Goal: Information Seeking & Learning: Compare options

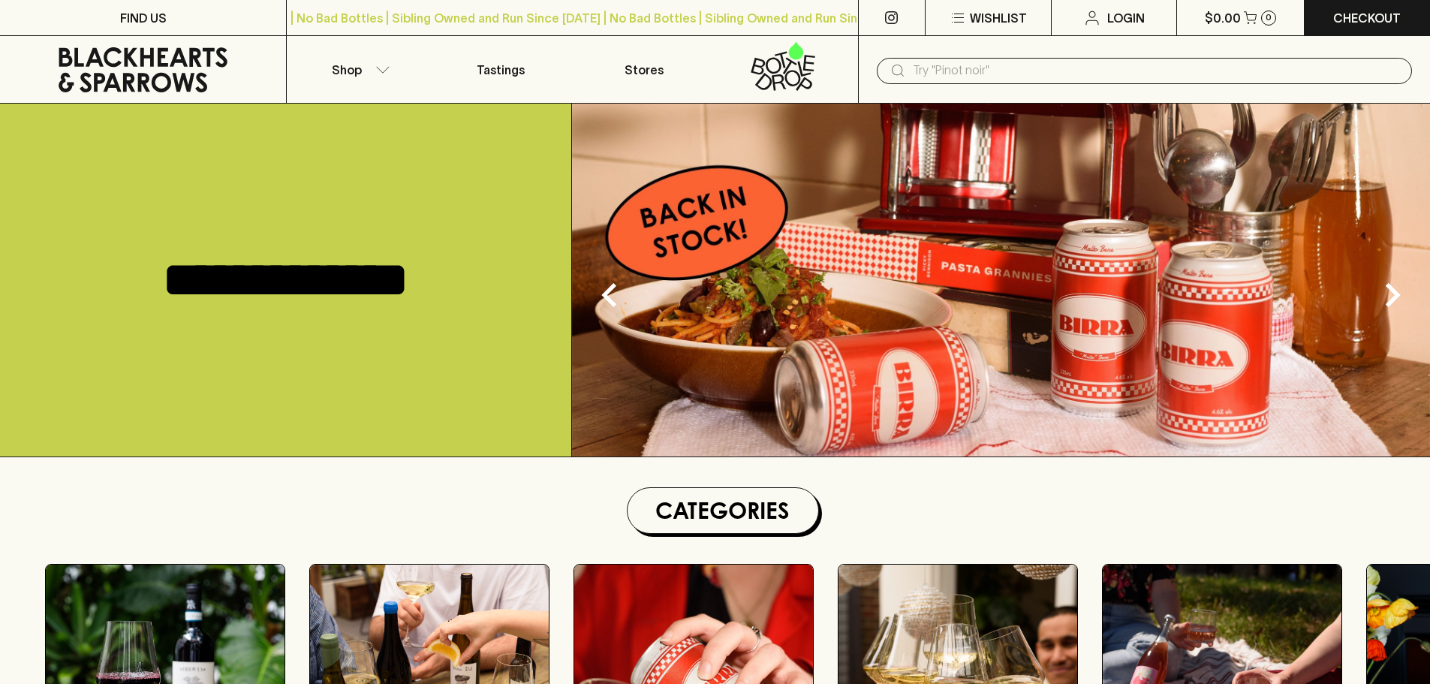
click at [1006, 71] on input "text" at bounding box center [1156, 71] width 487 height 24
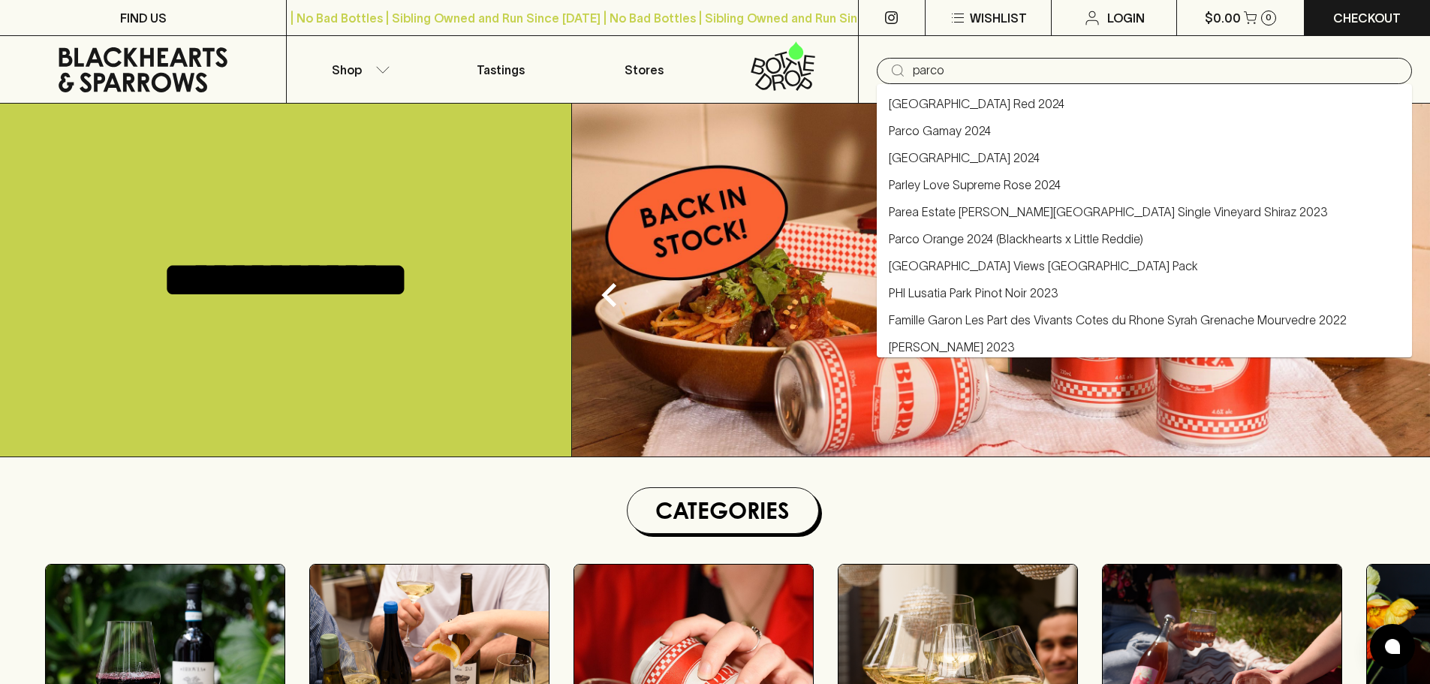
type input "[GEOGRAPHIC_DATA] Views [GEOGRAPHIC_DATA] Pack"
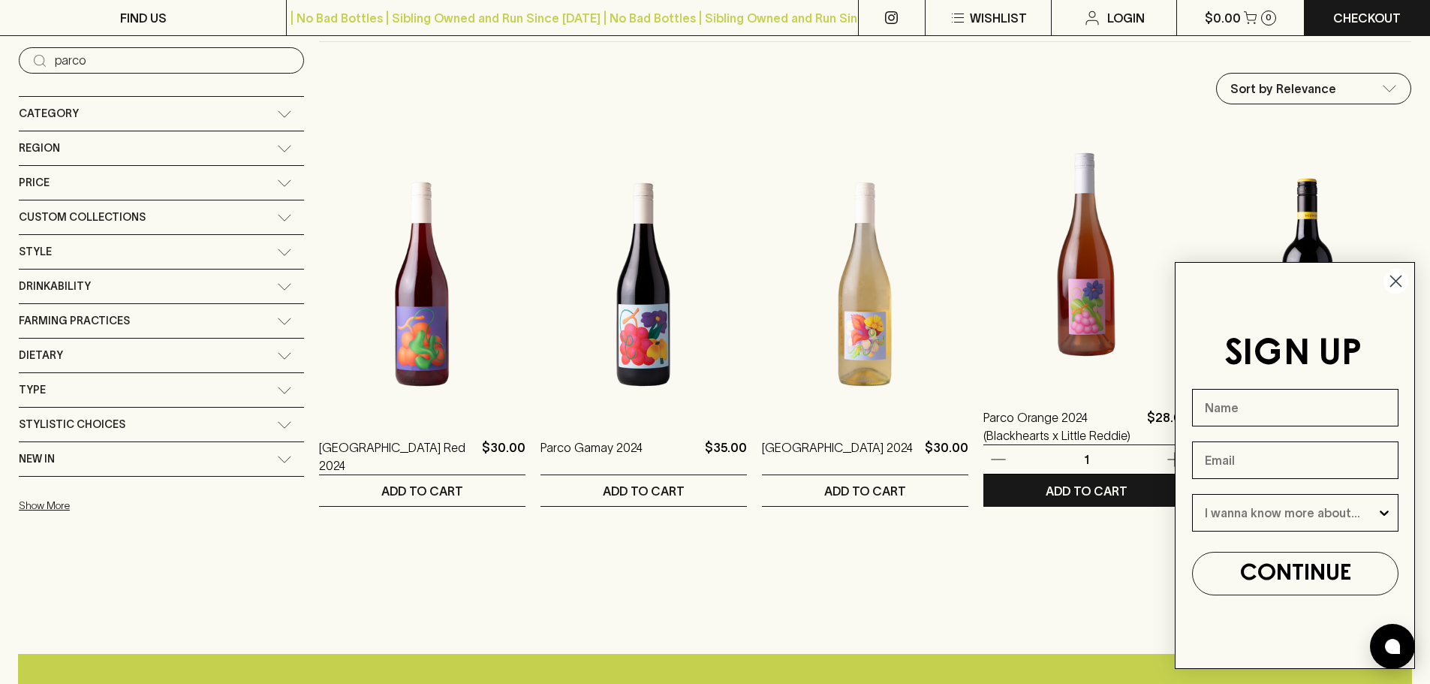
scroll to position [150, 0]
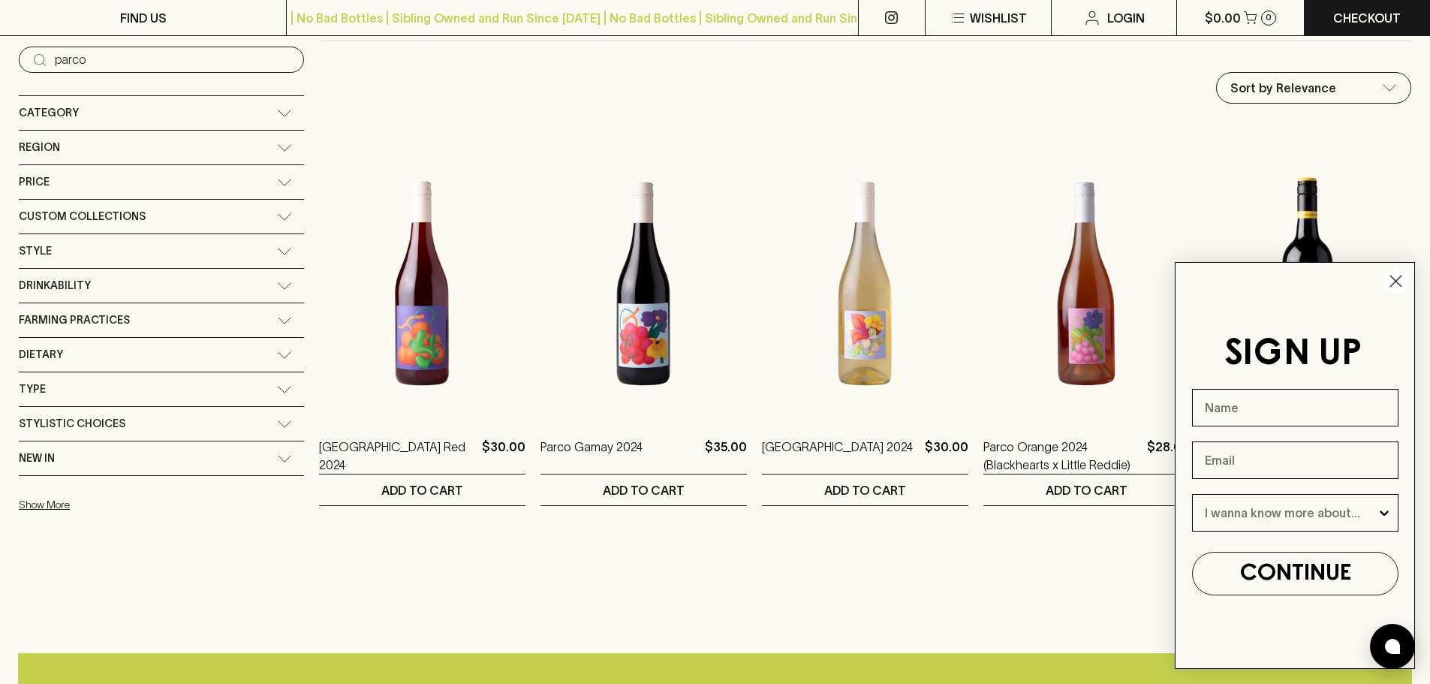
click at [1397, 280] on icon "Close dialog" at bounding box center [1396, 281] width 11 height 11
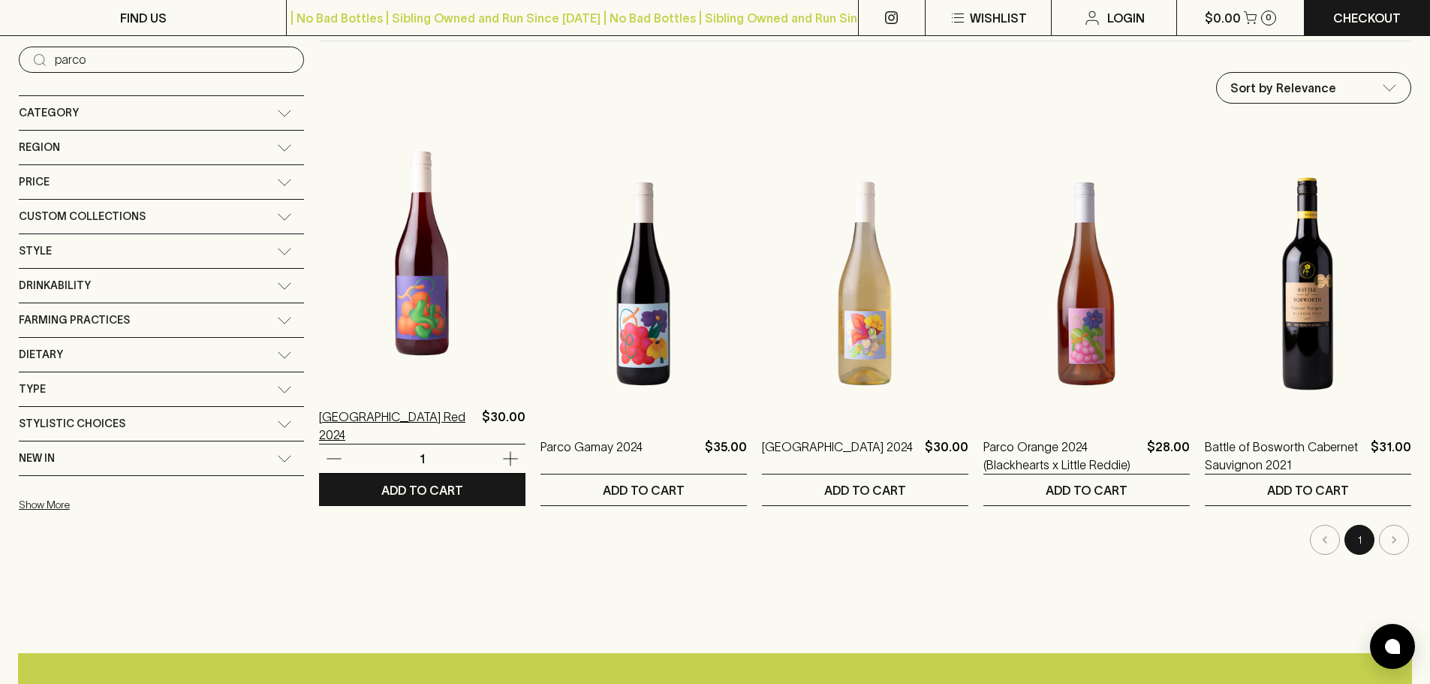
click at [319, 423] on p "[GEOGRAPHIC_DATA] Red 2024" at bounding box center [397, 426] width 157 height 36
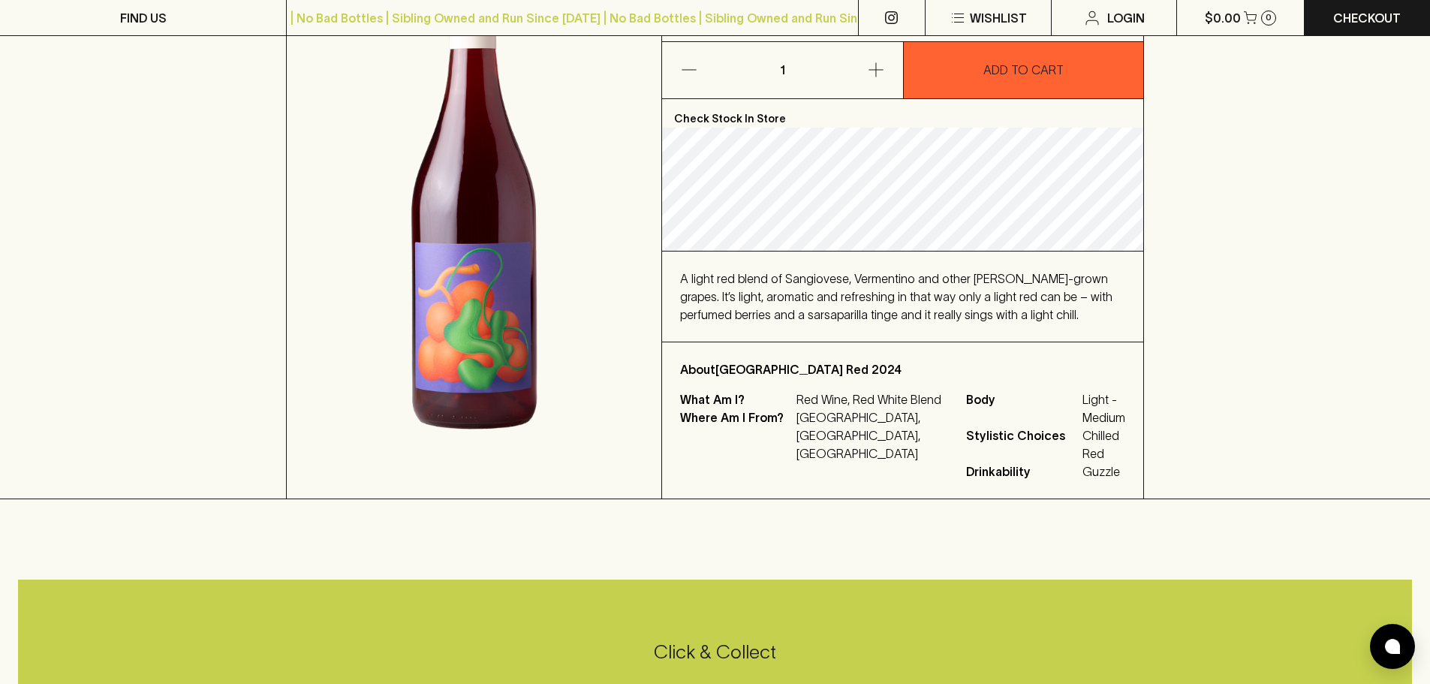
scroll to position [75, 0]
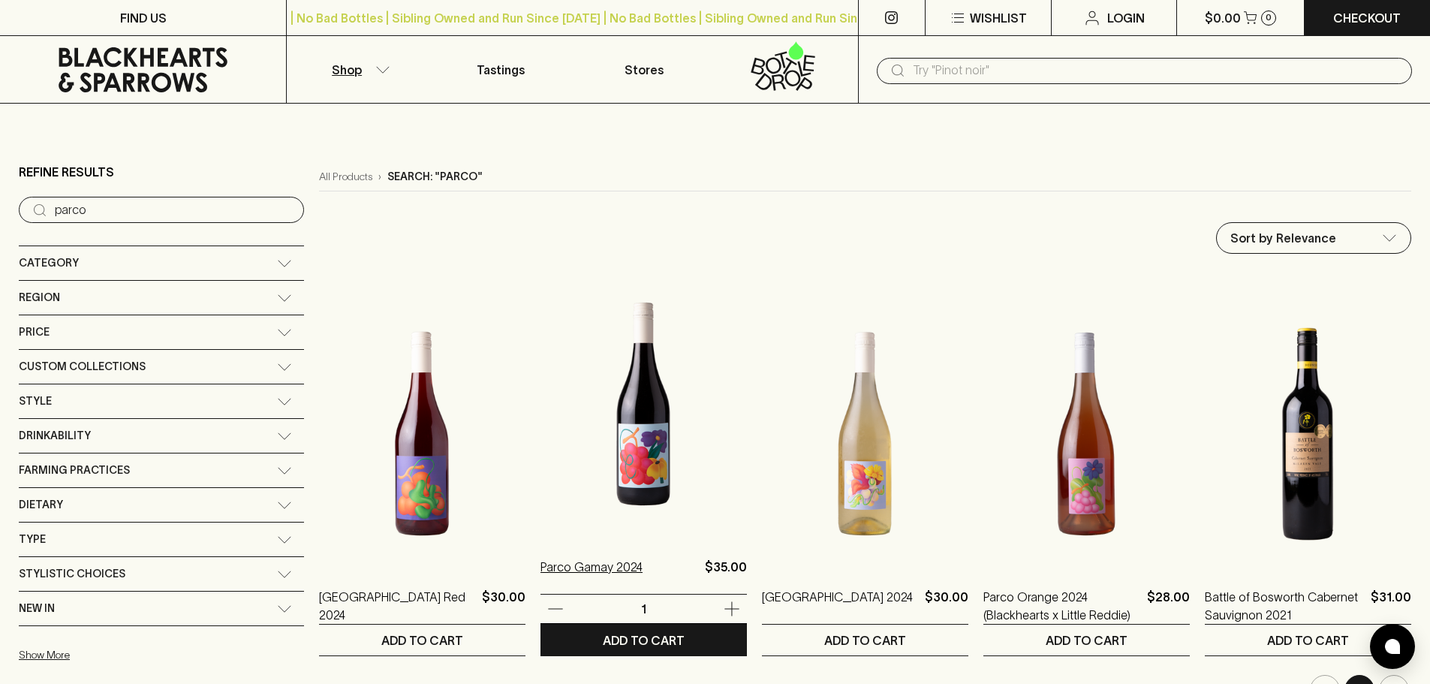
click at [541, 574] on p "Parco Gamay 2024" at bounding box center [592, 576] width 102 height 36
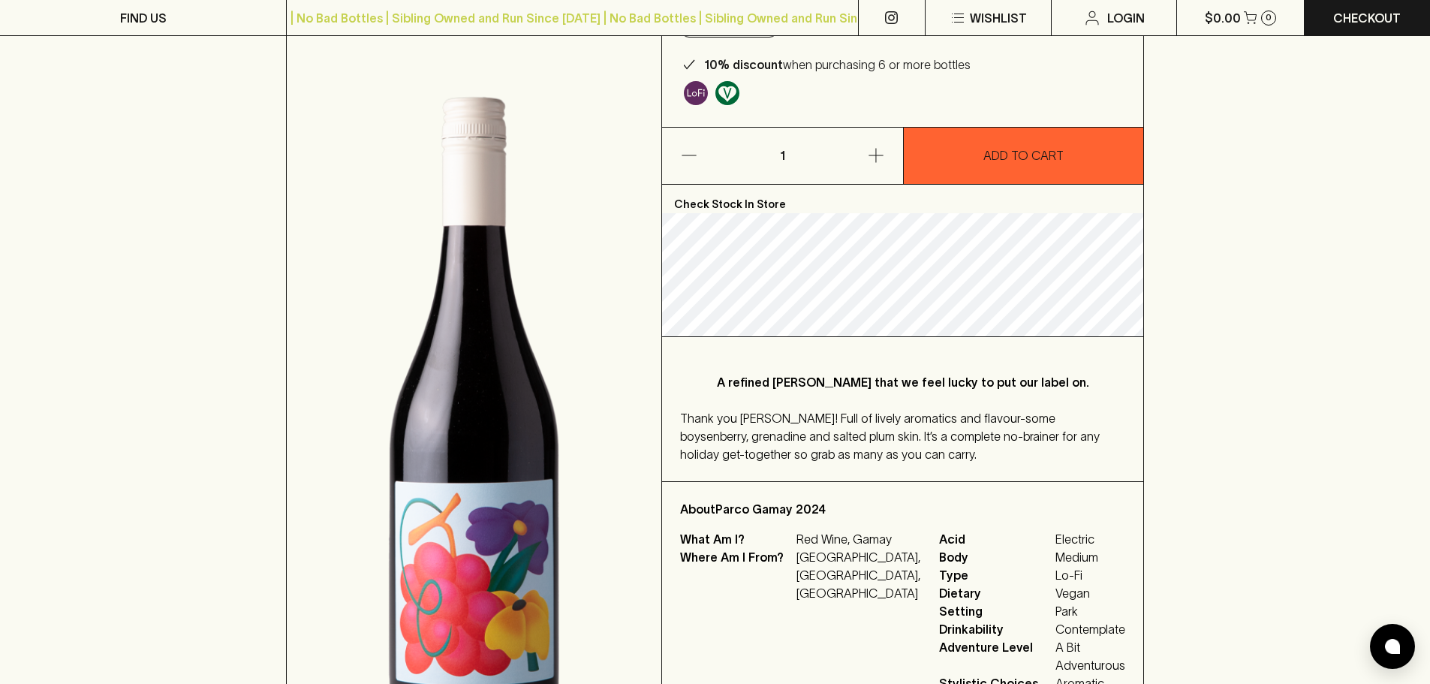
scroll to position [150, 0]
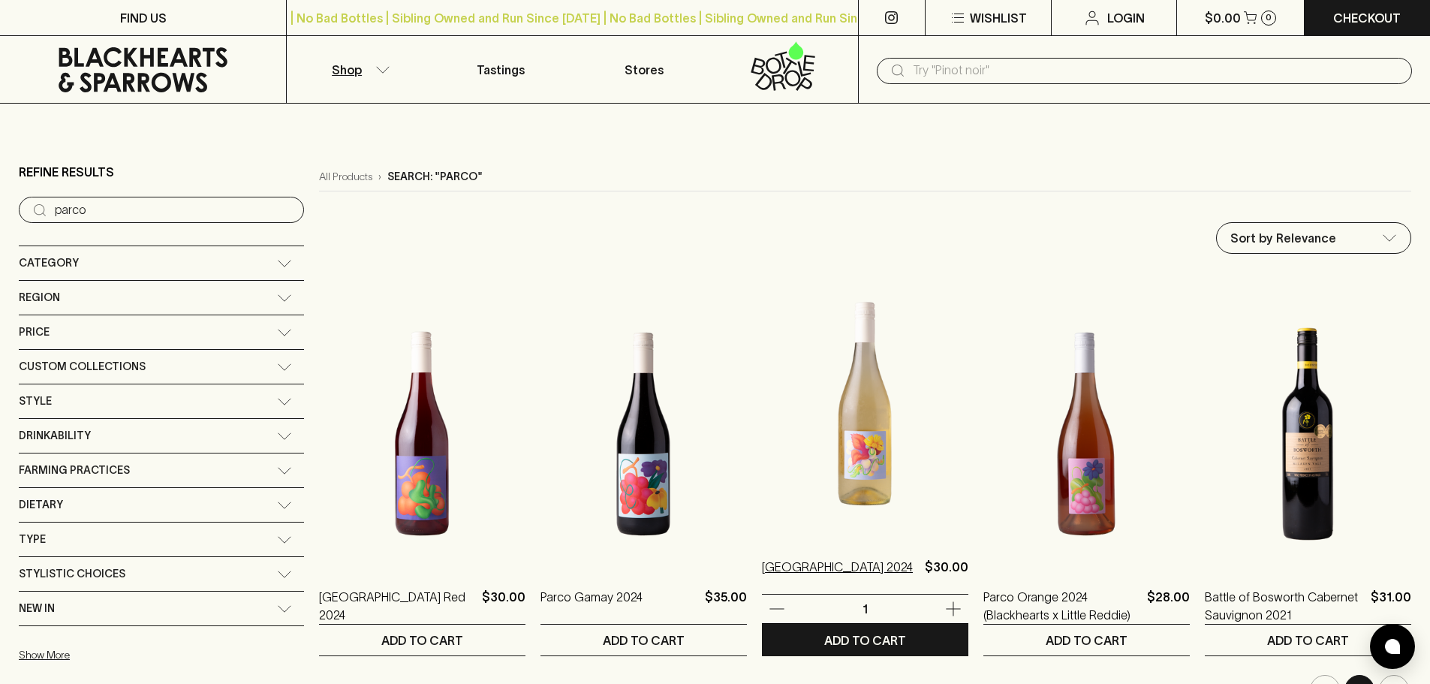
click at [762, 565] on p "[GEOGRAPHIC_DATA] 2024" at bounding box center [837, 576] width 151 height 36
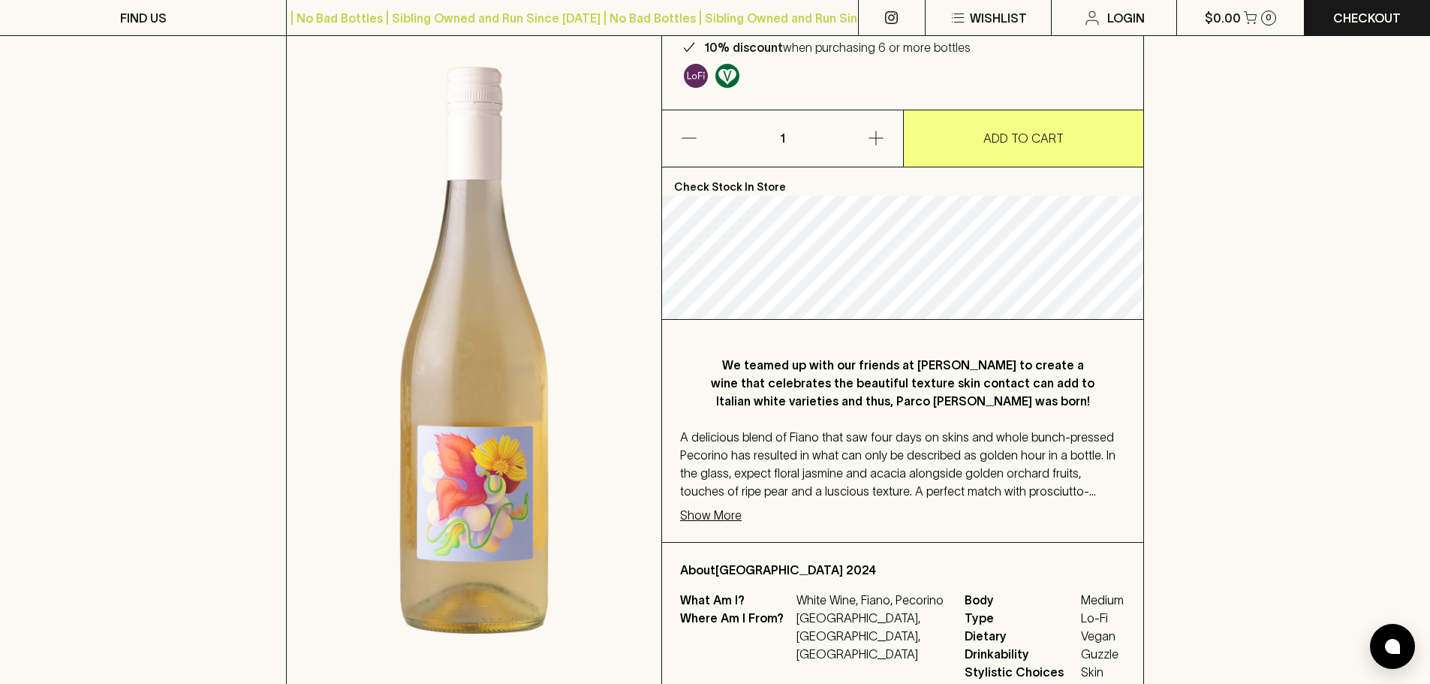
scroll to position [225, 0]
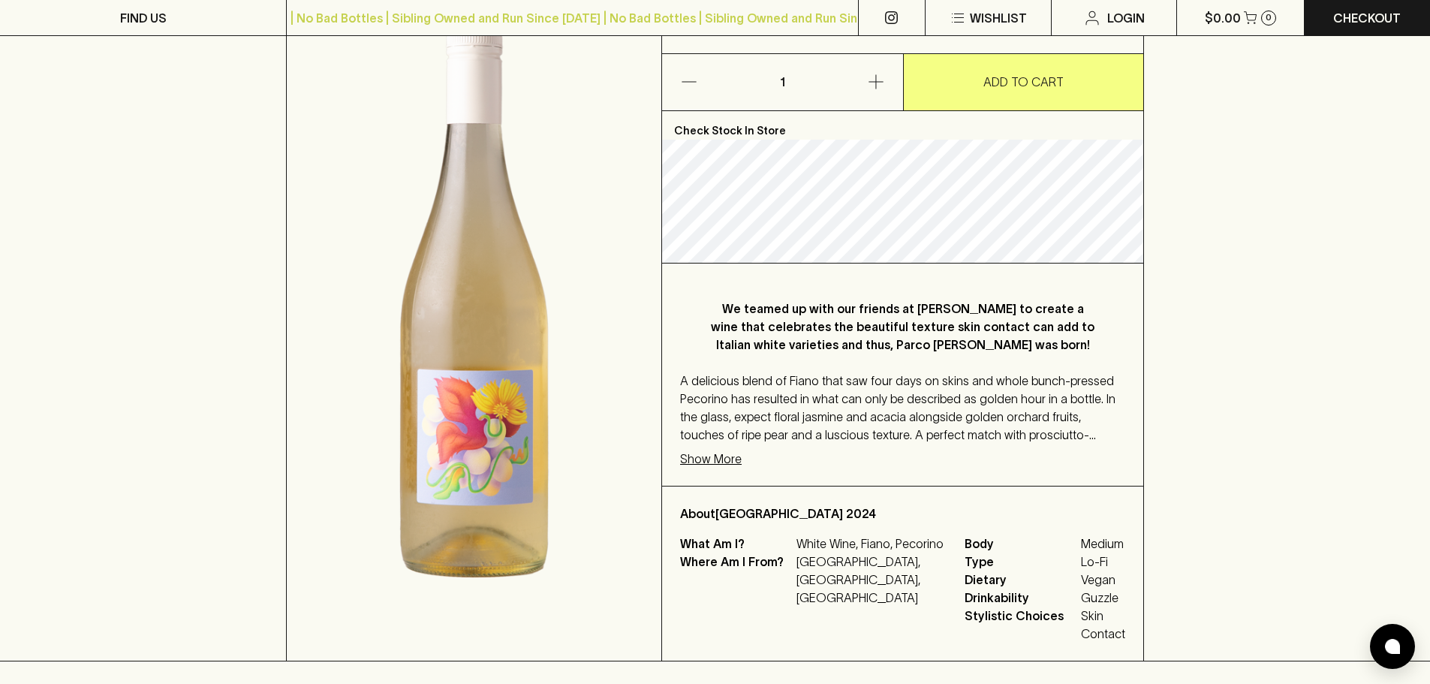
click at [698, 461] on p "Show More" at bounding box center [711, 459] width 62 height 18
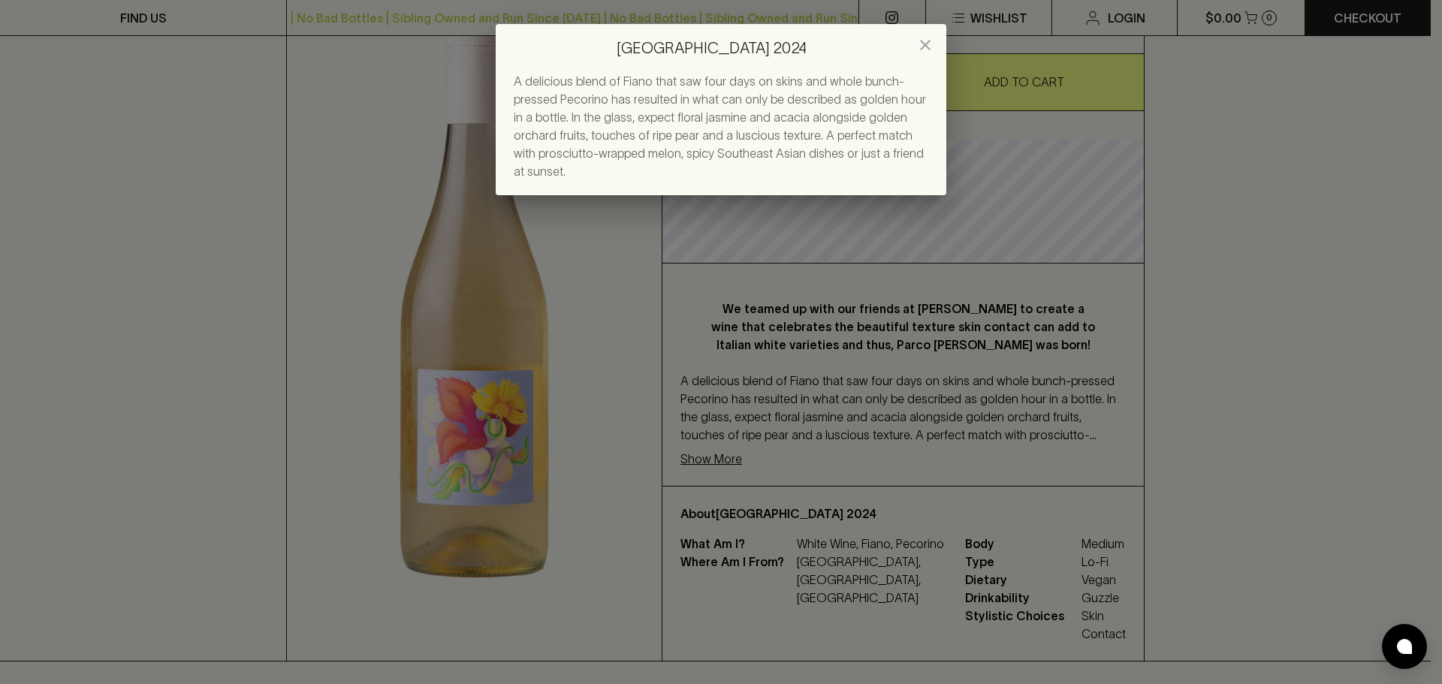
click at [927, 41] on icon "close" at bounding box center [925, 45] width 18 height 18
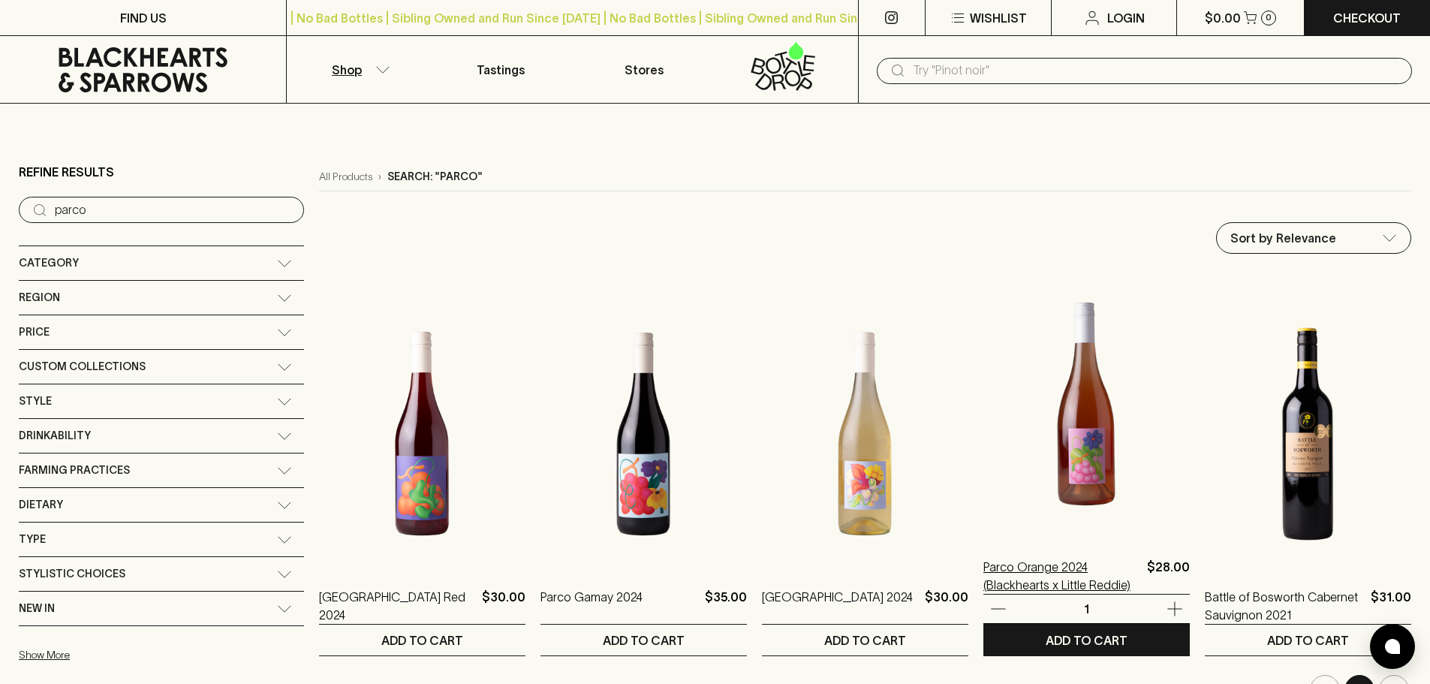
click at [1028, 567] on p "Parco Orange 2024 (Blackhearts x Little Reddie)" at bounding box center [1063, 576] width 158 height 36
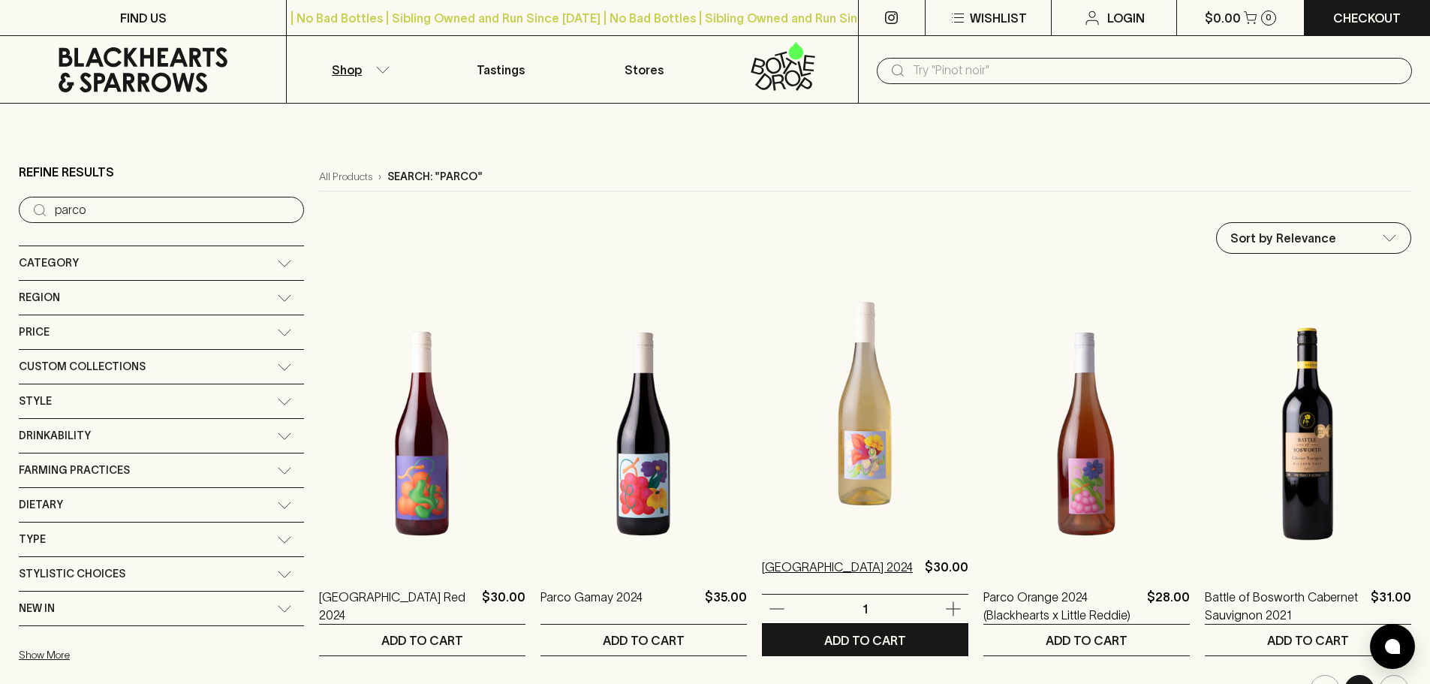
click at [762, 574] on p "[GEOGRAPHIC_DATA] 2024" at bounding box center [837, 576] width 151 height 36
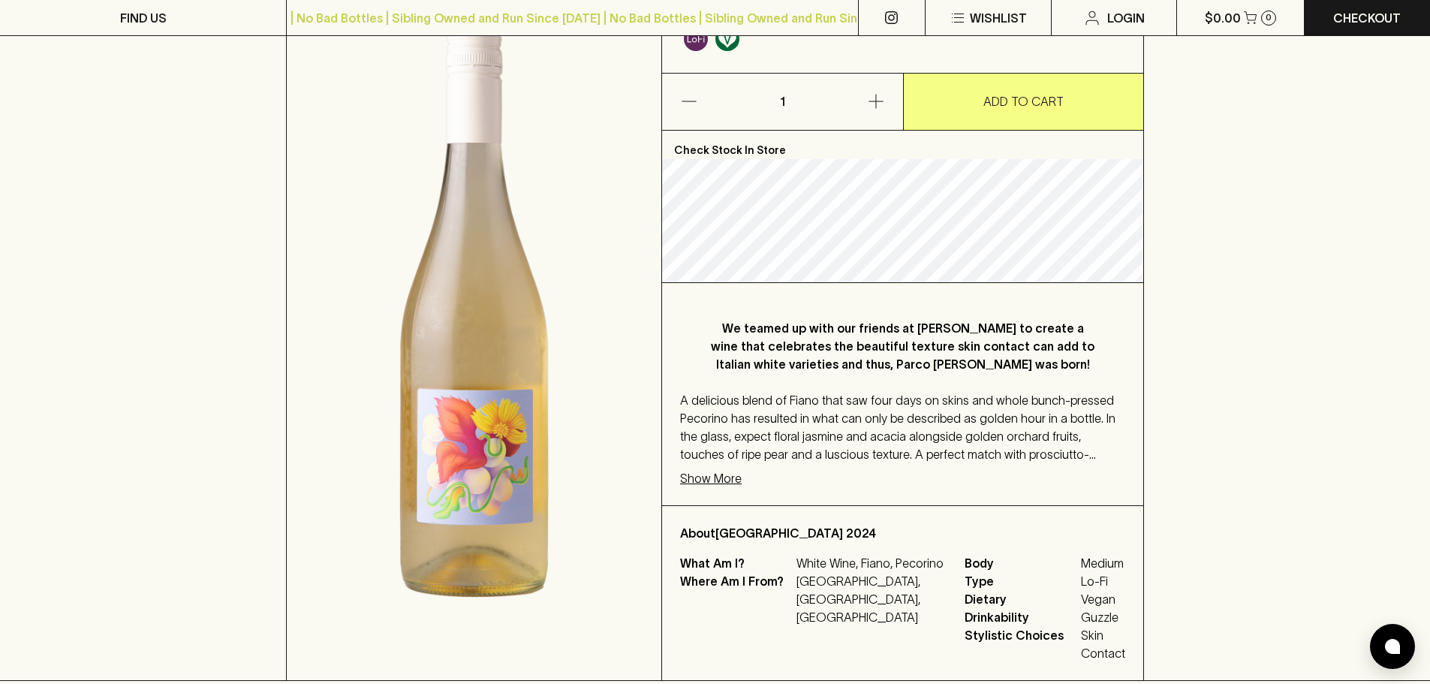
scroll to position [225, 0]
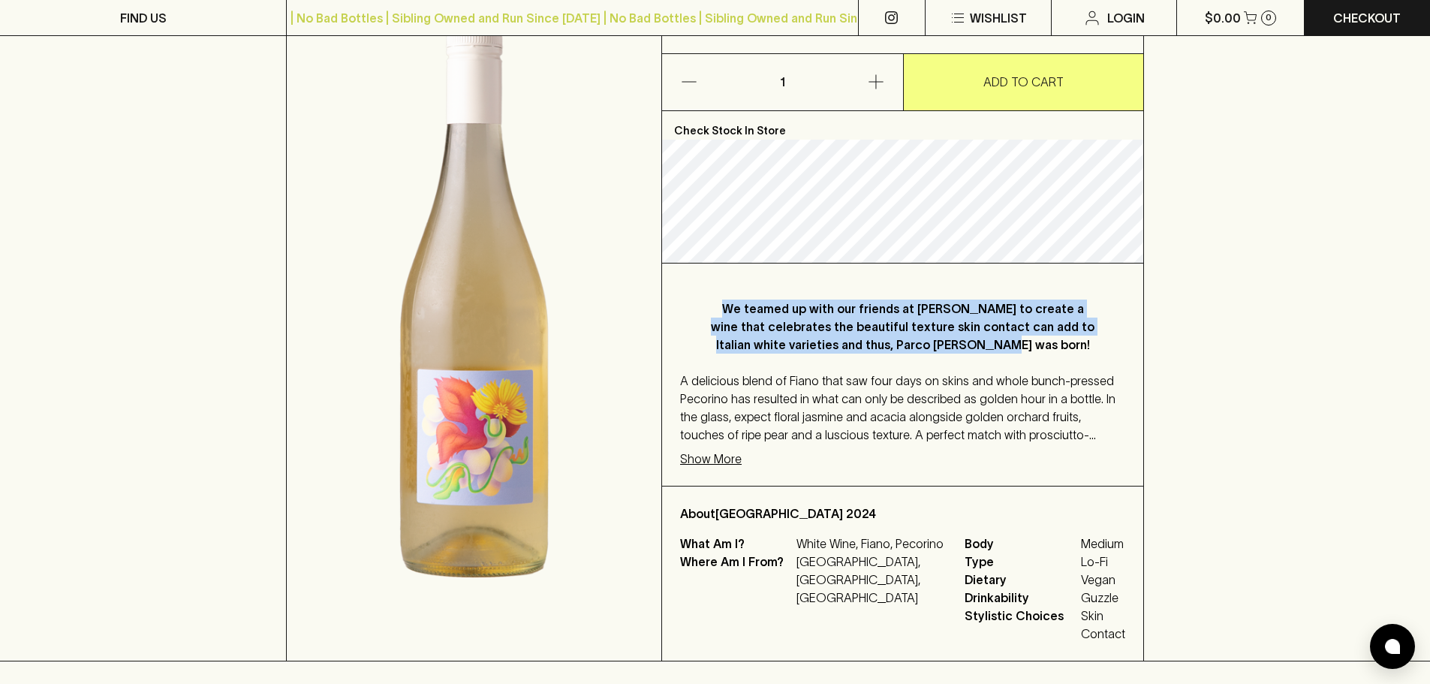
drag, startPoint x: 728, startPoint y: 307, endPoint x: 1026, endPoint y: 348, distance: 300.1
click at [1026, 348] on p "We teamed up with our friends at [PERSON_NAME] to create a wine that celebrates…" at bounding box center [902, 327] width 385 height 54
copy p "We teamed up with our friends at [PERSON_NAME] to create a wine that celebrates…"
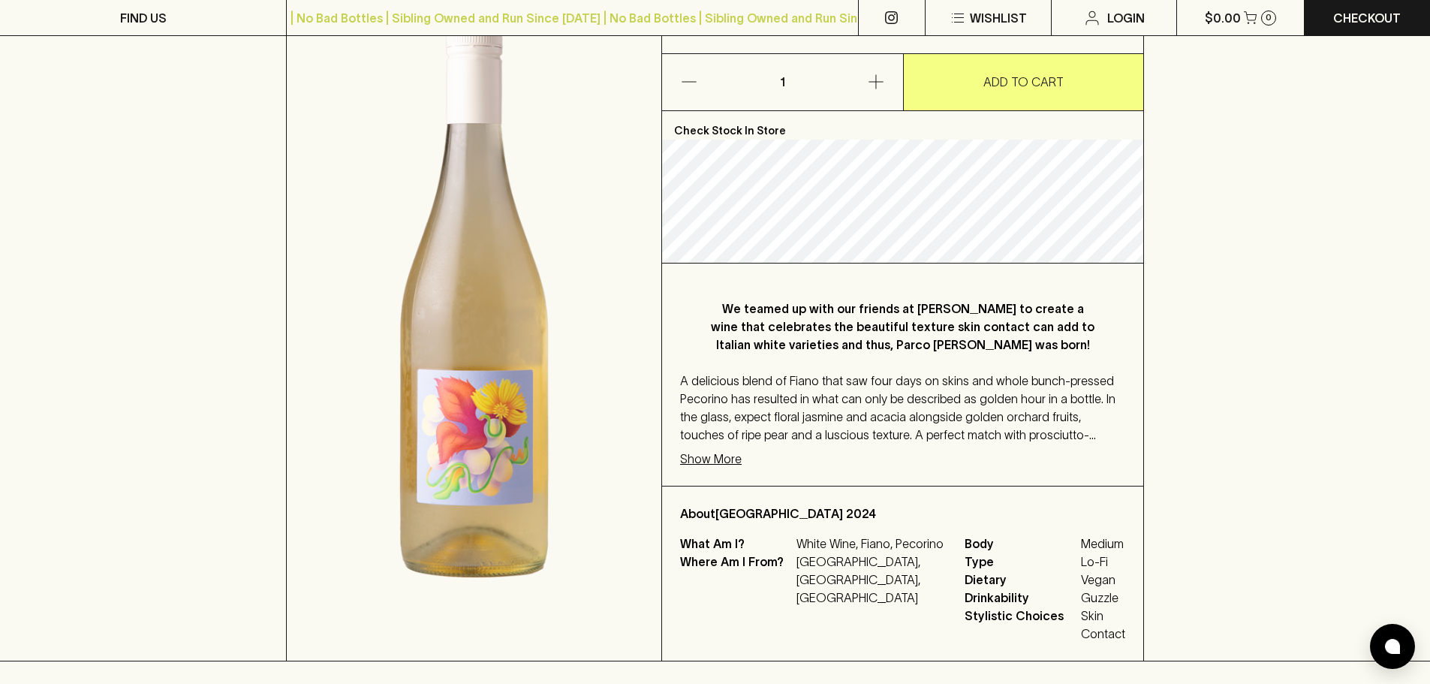
click at [716, 455] on p "Show More" at bounding box center [711, 459] width 62 height 18
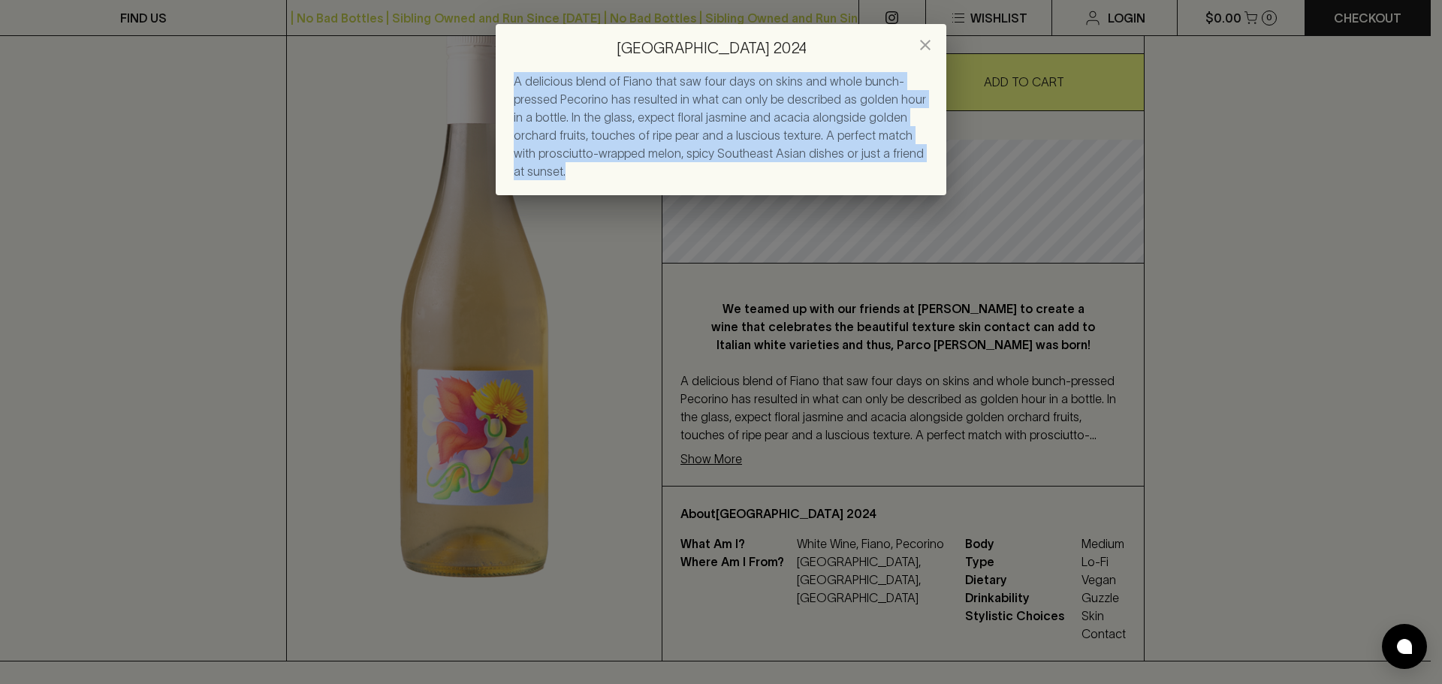
drag, startPoint x: 508, startPoint y: 83, endPoint x: 554, endPoint y: 171, distance: 99.4
click at [553, 170] on div "A delicious blend of Fiano that saw four days on skins and whole bunch-pressed …" at bounding box center [721, 133] width 451 height 123
copy span "A delicious blend of Fiano that saw four days on skins and whole bunch-pressed …"
click at [927, 46] on icon "close" at bounding box center [925, 45] width 11 height 11
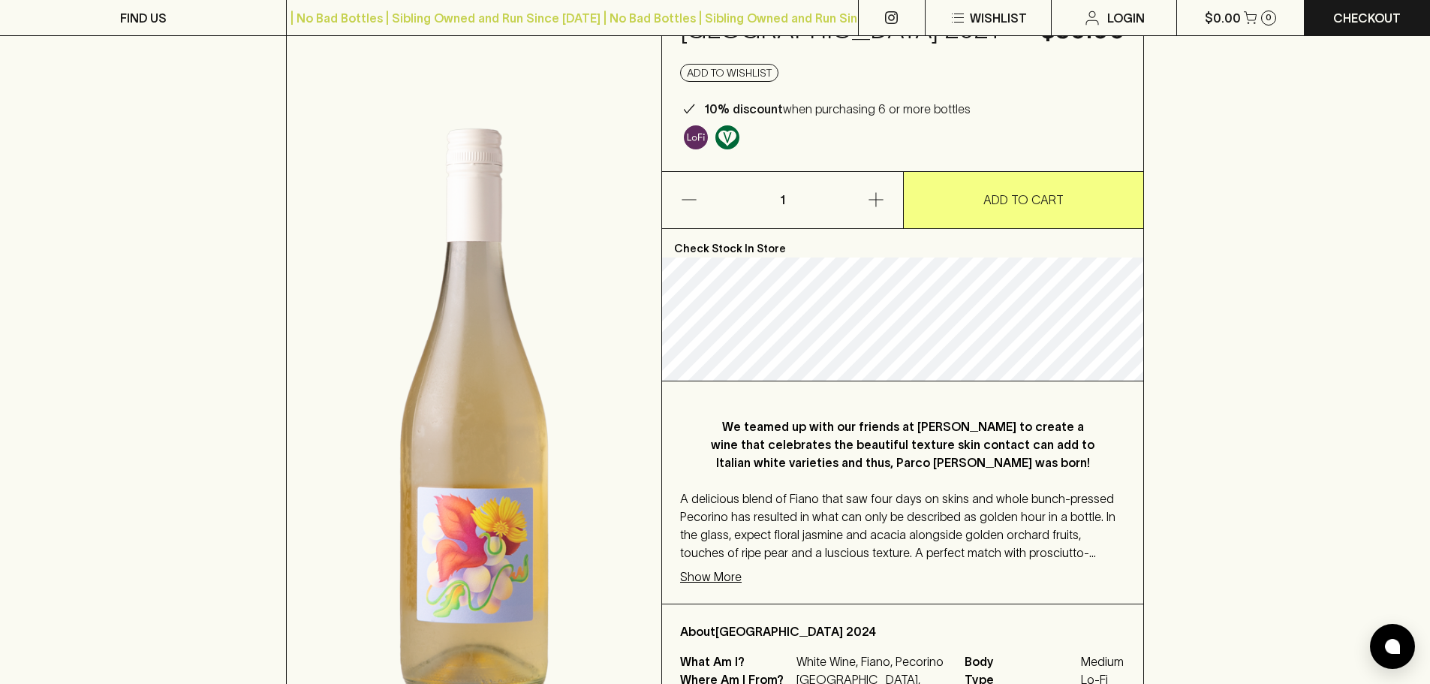
scroll to position [0, 0]
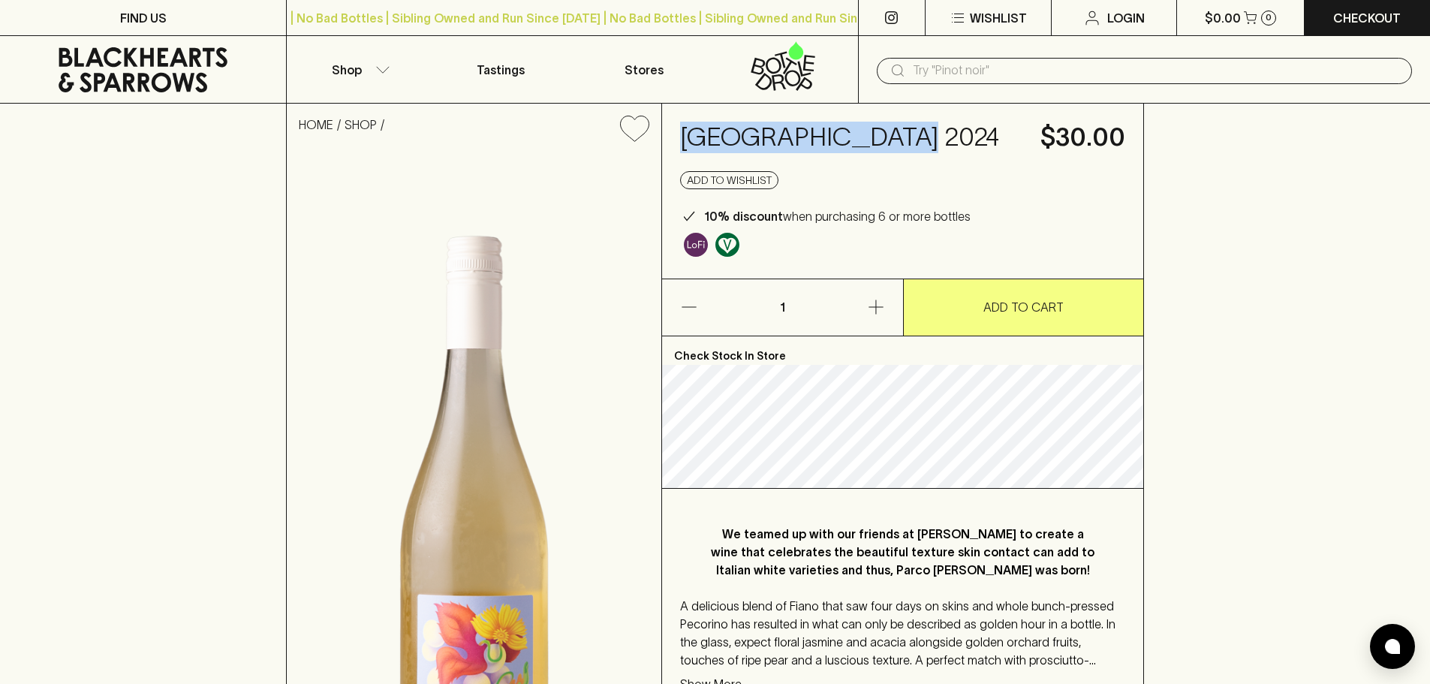
drag, startPoint x: 682, startPoint y: 136, endPoint x: 879, endPoint y: 133, distance: 197.5
click at [879, 133] on h4 "[GEOGRAPHIC_DATA] 2024" at bounding box center [851, 138] width 342 height 32
copy h4 "[GEOGRAPHIC_DATA] 2024"
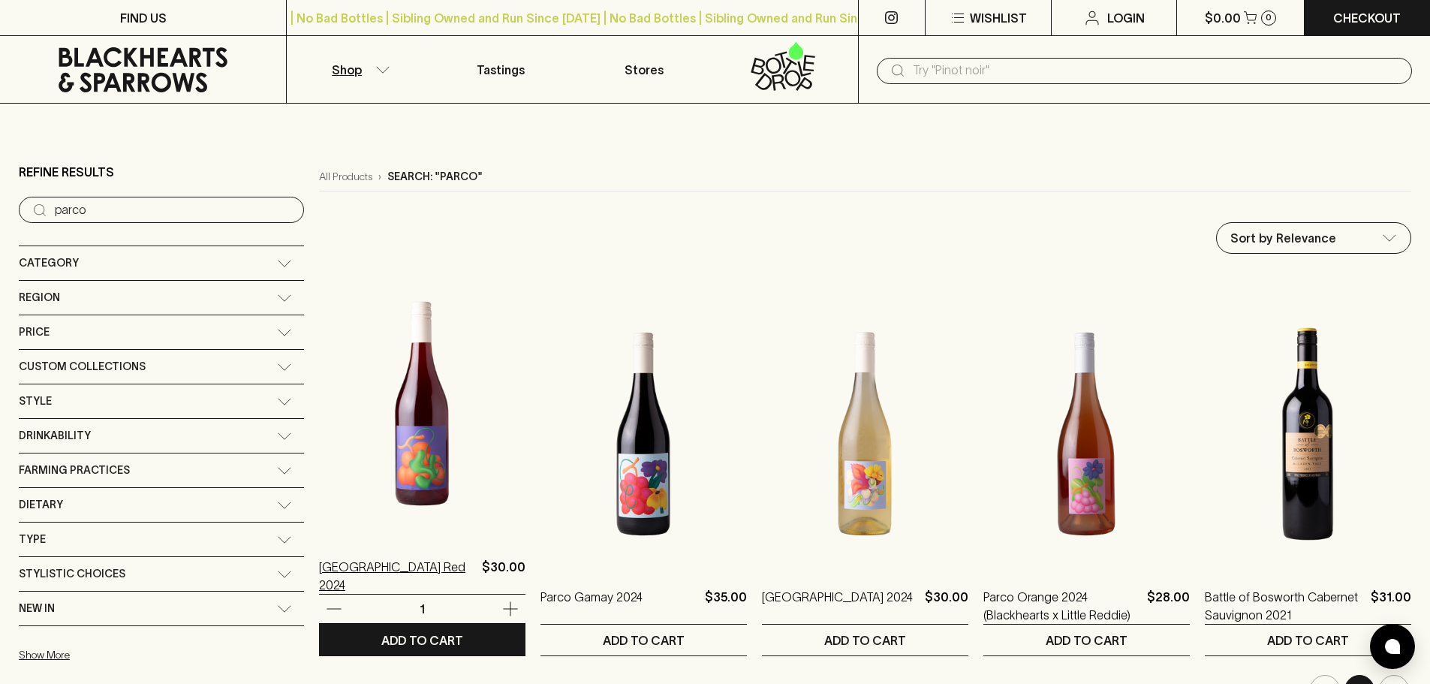
click at [319, 570] on p "[GEOGRAPHIC_DATA] Red 2024" at bounding box center [397, 576] width 157 height 36
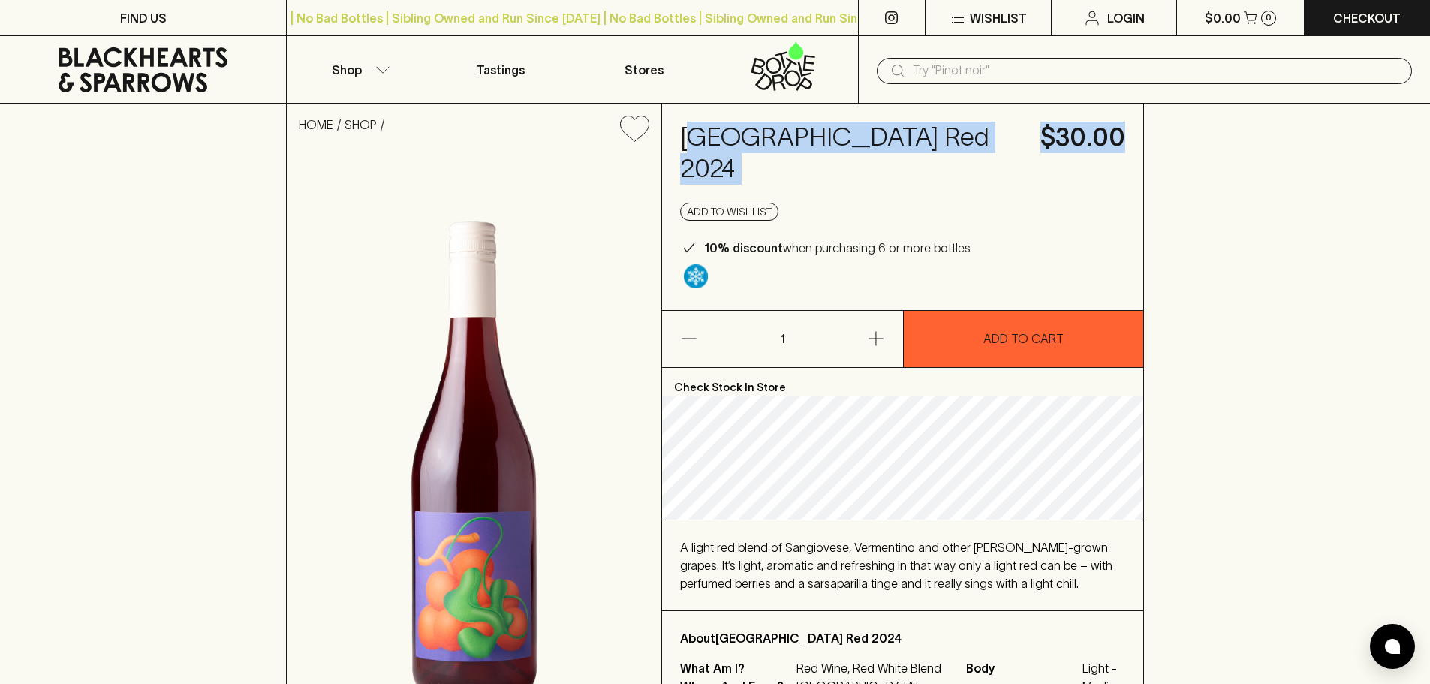
drag, startPoint x: 688, startPoint y: 132, endPoint x: 1134, endPoint y: 131, distance: 446.0
click at [1134, 131] on div "[GEOGRAPHIC_DATA] Red 2024 $30.00 Add to wishlist 10% discount when purchasing …" at bounding box center [902, 207] width 481 height 206
click at [1121, 155] on div "[GEOGRAPHIC_DATA] Red 2024 $30.00 Add to wishlist 10% discount when purchasing …" at bounding box center [902, 207] width 481 height 206
drag, startPoint x: 1051, startPoint y: 148, endPoint x: 681, endPoint y: 149, distance: 370.2
click at [681, 149] on div "[GEOGRAPHIC_DATA] Red 2024 $30.00 Add to wishlist 10% discount when purchasing …" at bounding box center [902, 207] width 481 height 206
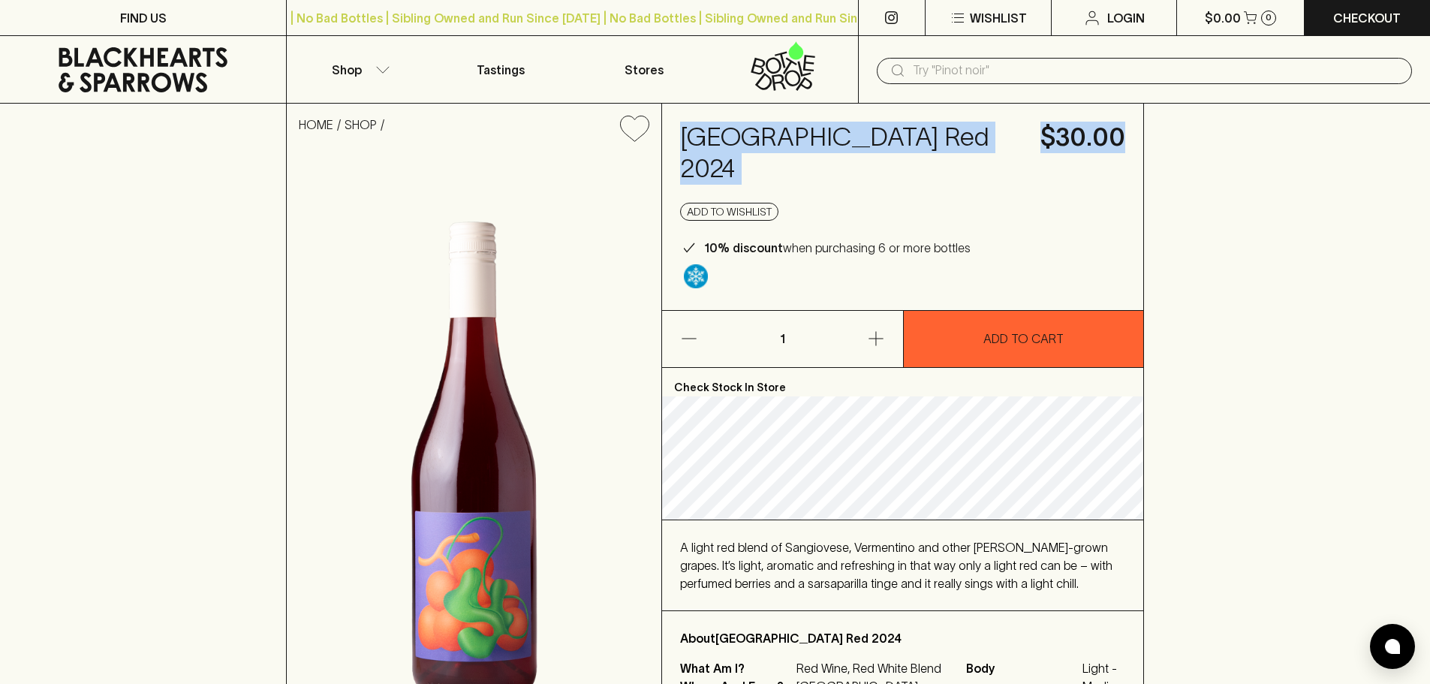
copy div "[GEOGRAPHIC_DATA] Red 2024 $30.00"
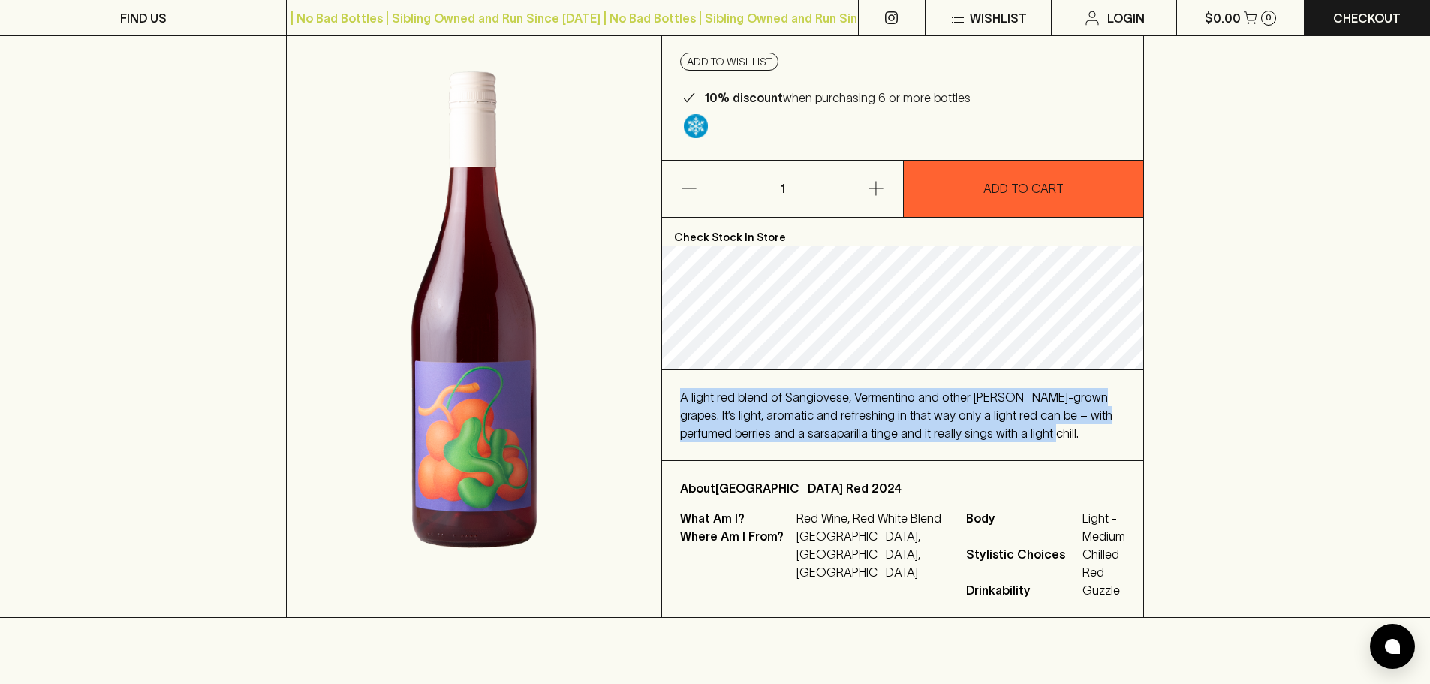
drag, startPoint x: 683, startPoint y: 361, endPoint x: 1001, endPoint y: 400, distance: 320.8
click at [1001, 400] on div "A light red blend of Sangiovese, Vermentino and other [PERSON_NAME]-grown grape…" at bounding box center [902, 415] width 445 height 54
copy span "A light red blend of Sangiovese, Vermentino and other [PERSON_NAME]-grown grape…"
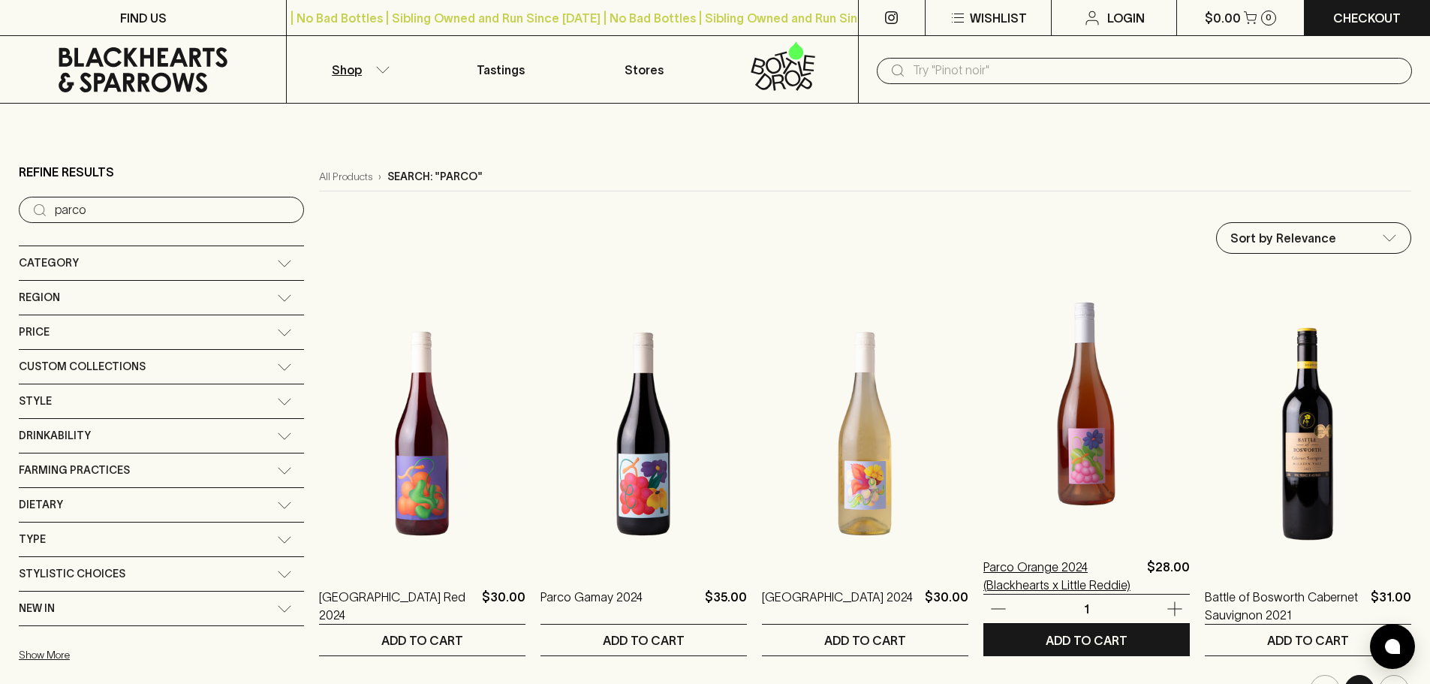
click at [987, 568] on p "Parco Orange 2024 (Blackhearts x Little Reddie)" at bounding box center [1063, 576] width 158 height 36
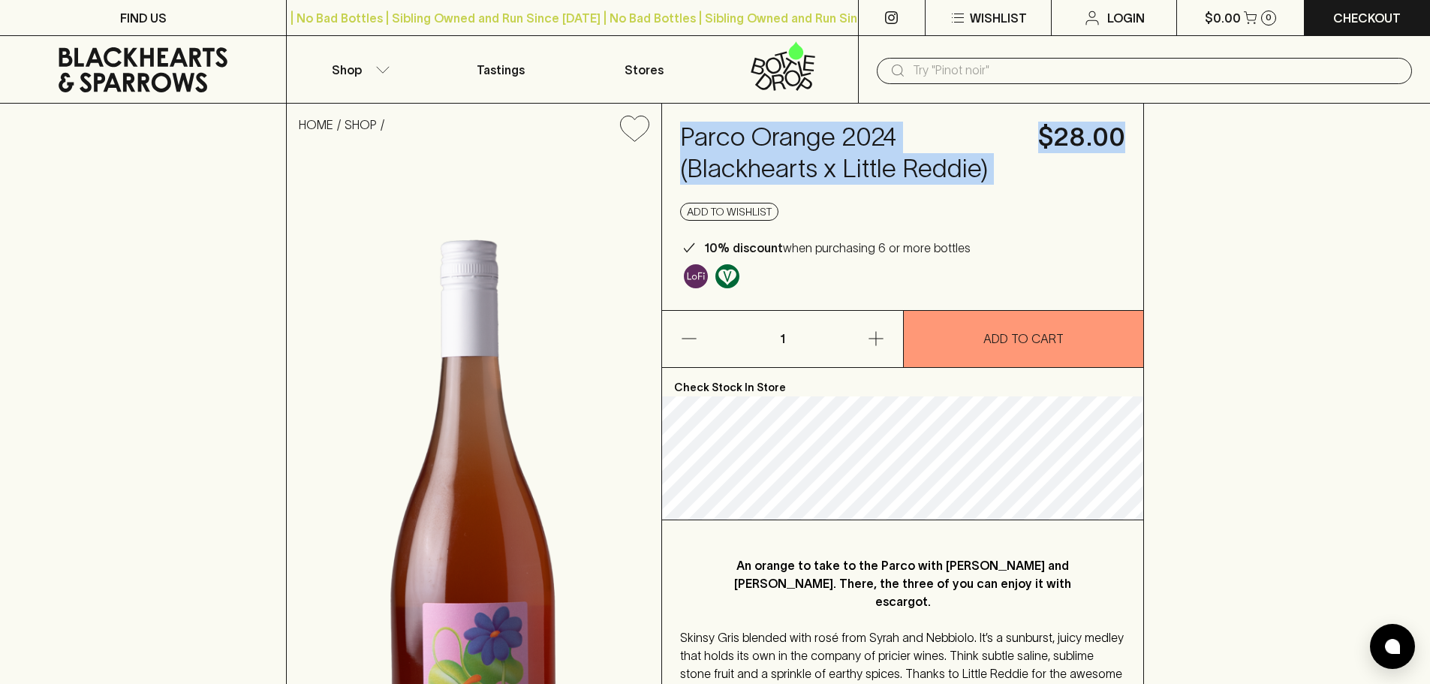
drag, startPoint x: 682, startPoint y: 131, endPoint x: 1124, endPoint y: 166, distance: 443.6
click at [1124, 166] on div "Parco Orange 2024 (Blackhearts x Little Reddie) $28.00 Add to wishlist 10% disc…" at bounding box center [902, 207] width 481 height 206
copy div "Parco Orange 2024 (Blackhearts x Little Reddie) $28.00"
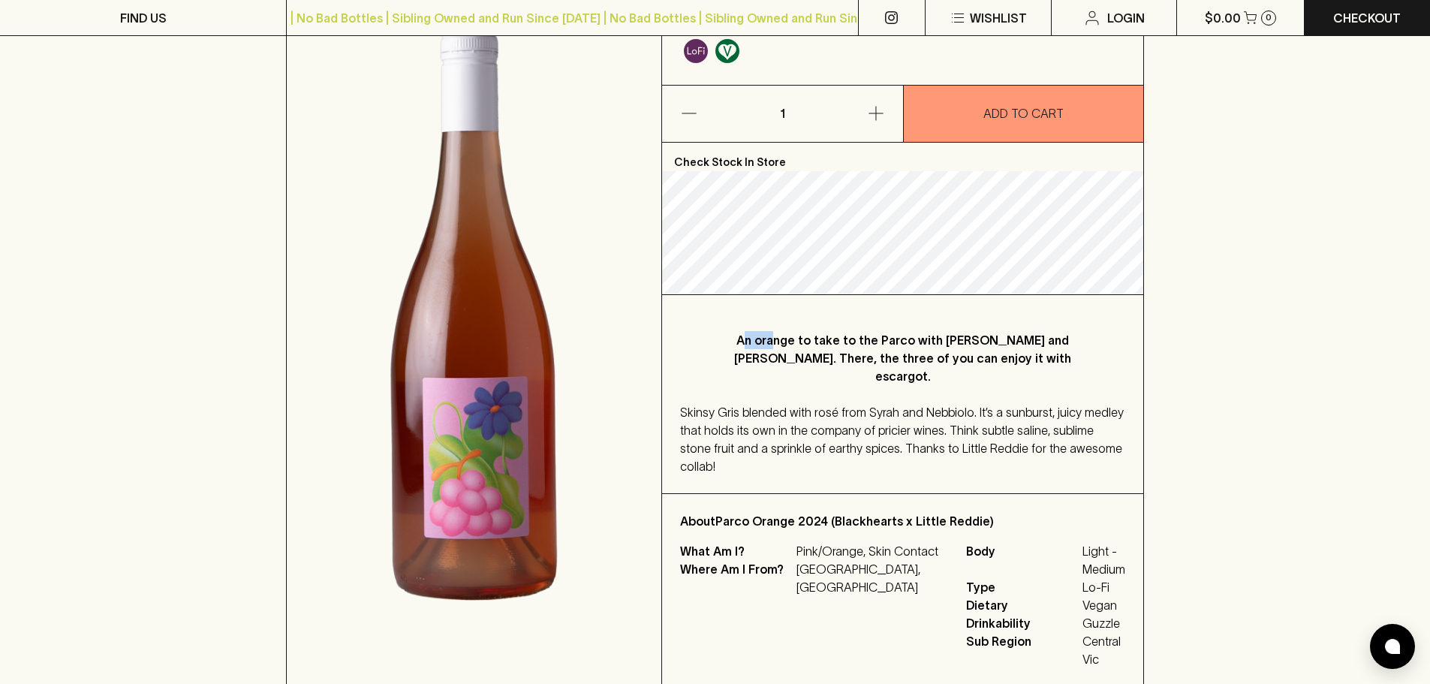
drag, startPoint x: 728, startPoint y: 338, endPoint x: 746, endPoint y: 350, distance: 22.3
click at [759, 345] on p "An orange to take to the Parco with [PERSON_NAME] and [PERSON_NAME]. There, the…" at bounding box center [902, 358] width 385 height 54
click at [725, 366] on p "An orange to take to the Parco with [PERSON_NAME] and [PERSON_NAME]. There, the…" at bounding box center [902, 358] width 385 height 54
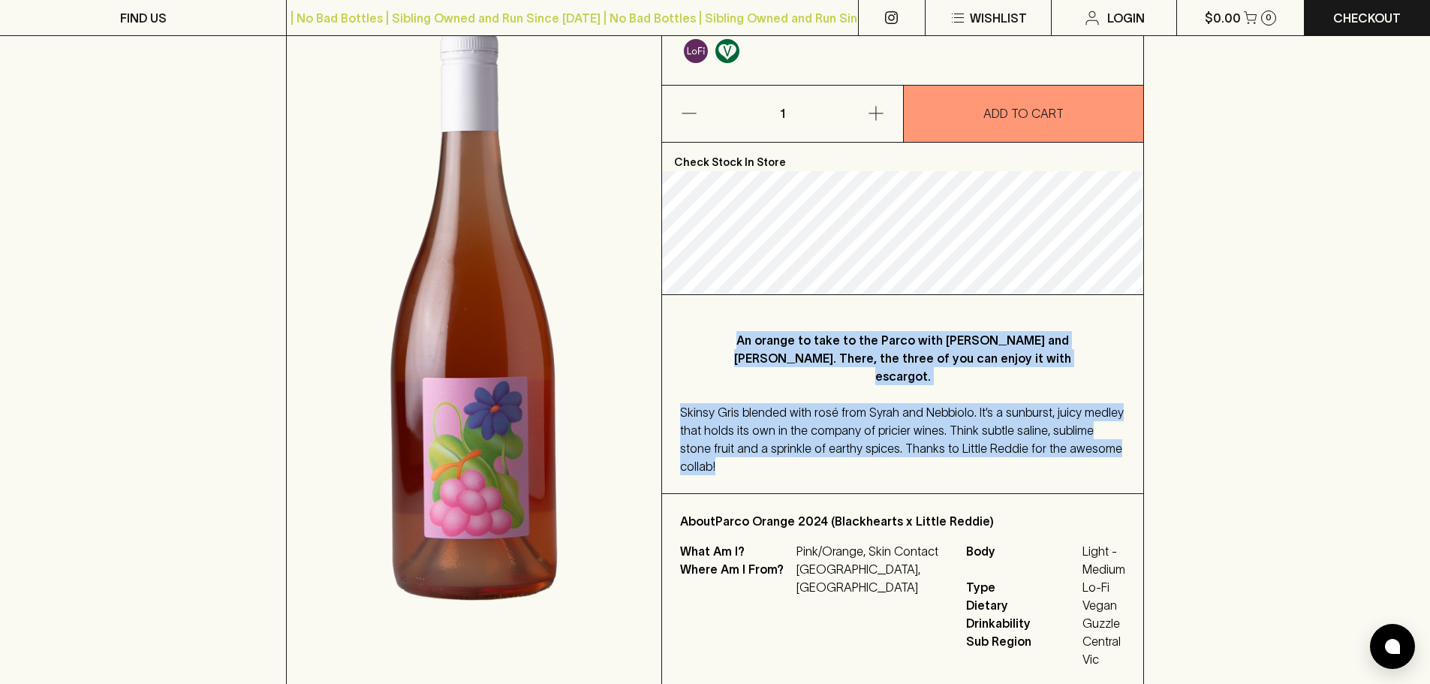
drag, startPoint x: 722, startPoint y: 337, endPoint x: 1113, endPoint y: 425, distance: 400.2
click at [1113, 425] on div "An orange to take to the Parco with [PERSON_NAME] and [PERSON_NAME]. There, the…" at bounding box center [902, 394] width 481 height 198
copy div "An orange to take to the Parco with [PERSON_NAME] and [PERSON_NAME]. There, the…"
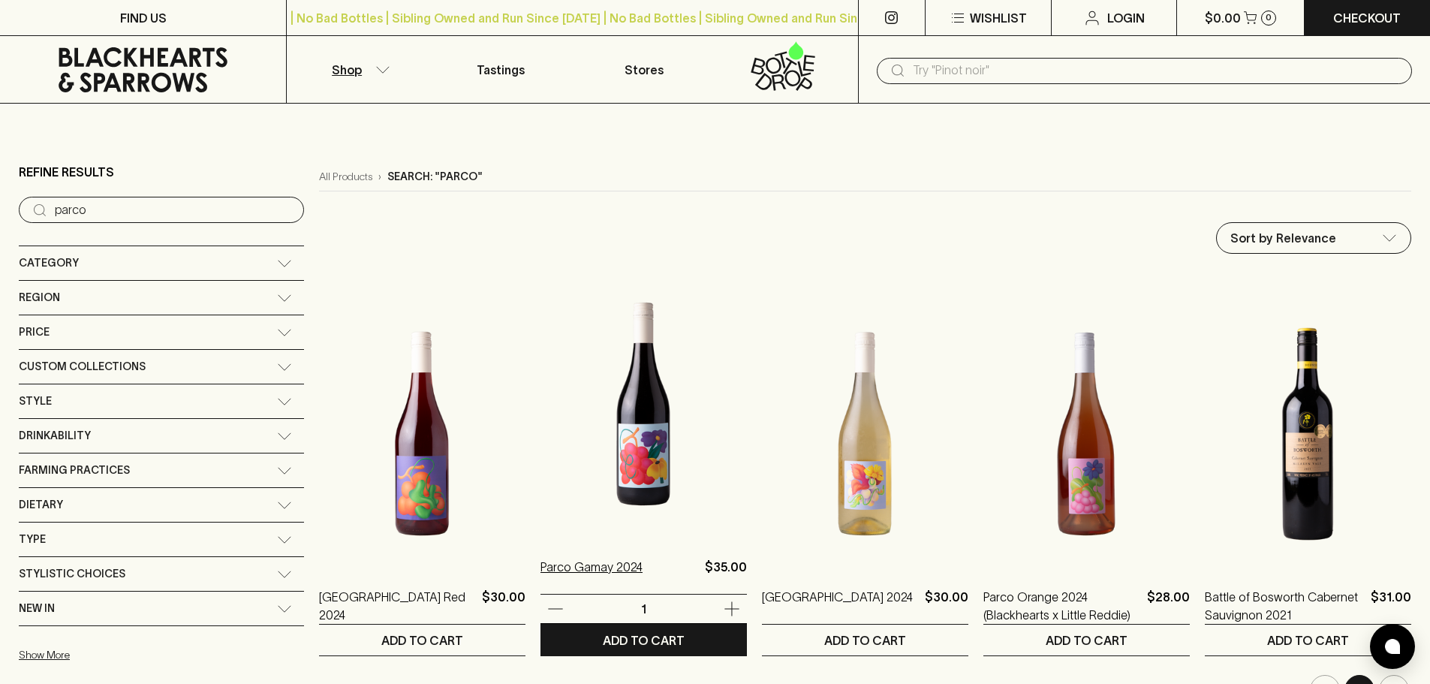
click at [541, 562] on p "Parco Gamay 2024" at bounding box center [592, 576] width 102 height 36
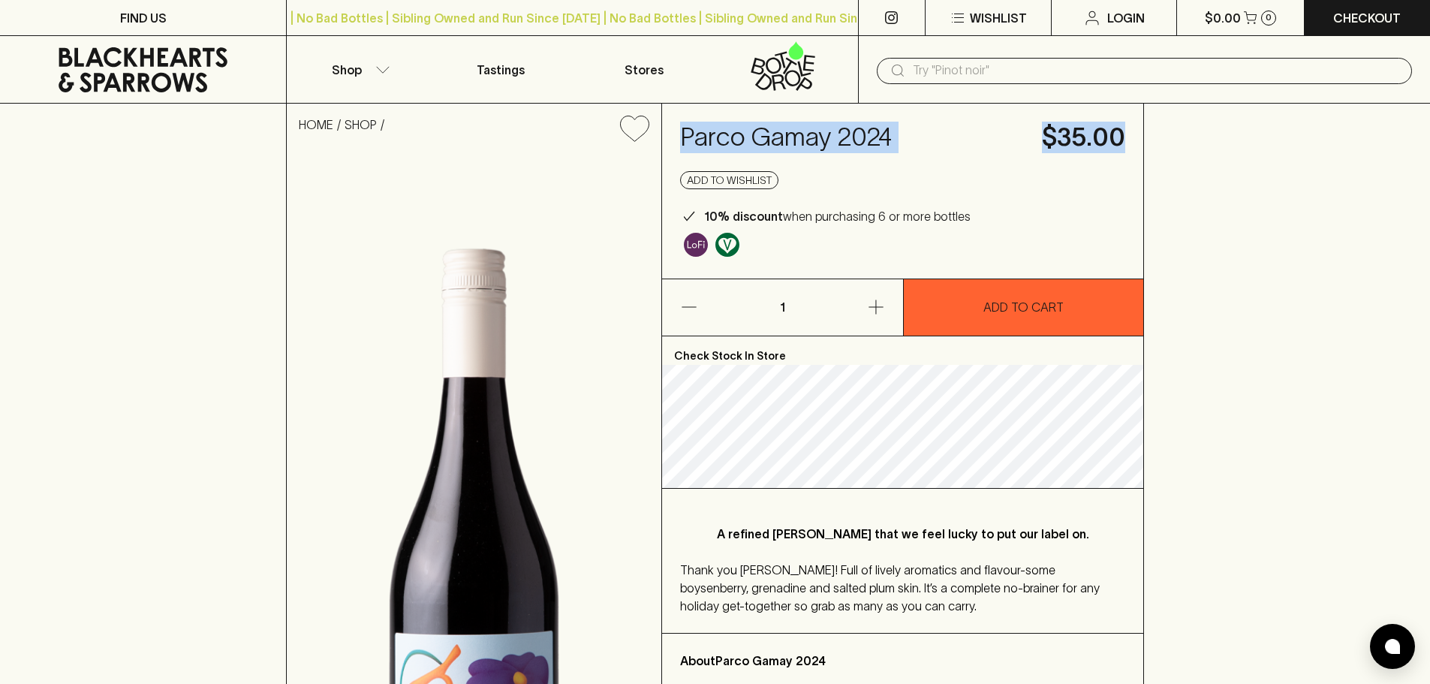
drag, startPoint x: 677, startPoint y: 134, endPoint x: 1126, endPoint y: 134, distance: 449.8
click at [1126, 134] on div "Parco Gamay 2024 $35.00 Add to wishlist 10% discount when purchasing 6 or more …" at bounding box center [902, 191] width 481 height 175
copy div "Parco Gamay 2024 $35.00"
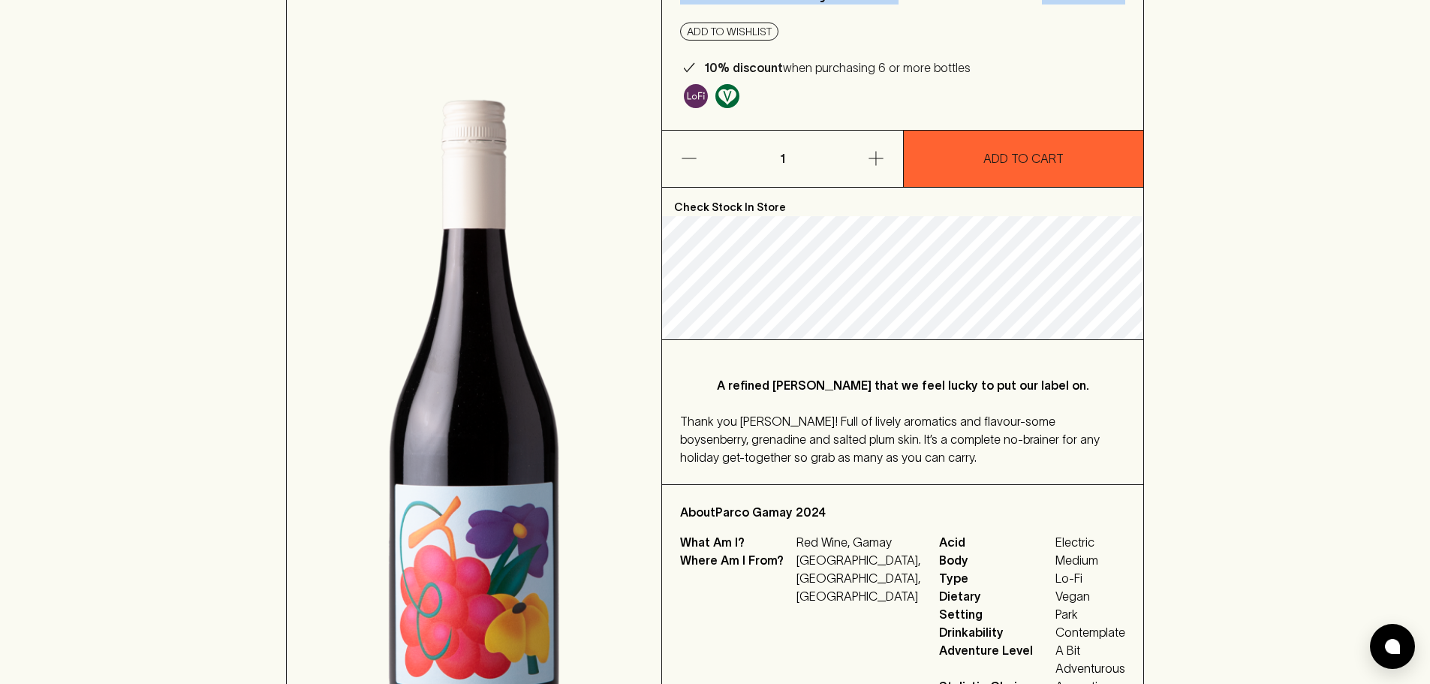
scroll to position [150, 0]
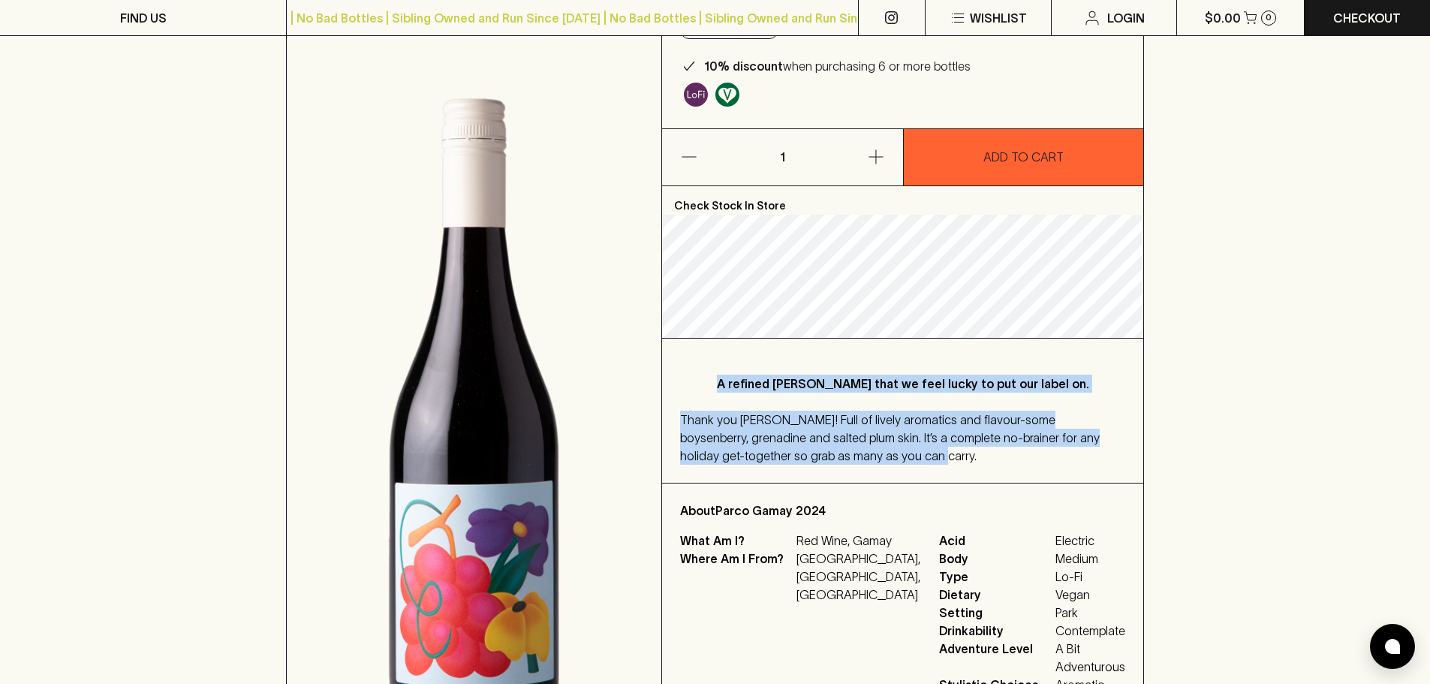
drag, startPoint x: 746, startPoint y: 381, endPoint x: 868, endPoint y: 448, distance: 139.4
click at [868, 448] on div "A refined [PERSON_NAME] that we feel lucky to put our label on. Thank you [PERS…" at bounding box center [902, 411] width 481 height 144
copy div "A refined [PERSON_NAME] that we feel lucky to put our label on. Thank you [PERS…"
